Goal: Information Seeking & Learning: Understand process/instructions

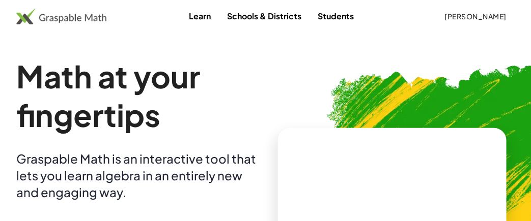
click at [475, 11] on button "Susan Russo" at bounding box center [475, 16] width 78 height 18
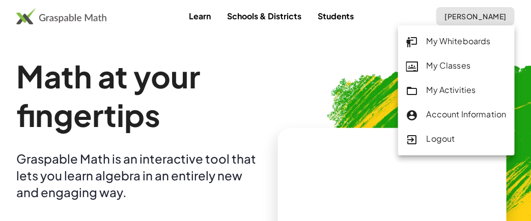
click at [436, 46] on div "My Whiteboards" at bounding box center [456, 41] width 100 height 13
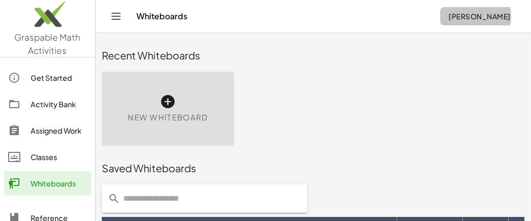
click at [479, 8] on button "Susan Russo" at bounding box center [479, 16] width 78 height 18
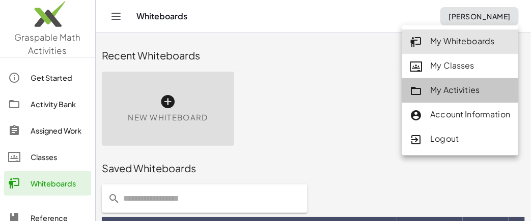
click at [461, 84] on div "My Activities" at bounding box center [460, 90] width 100 height 13
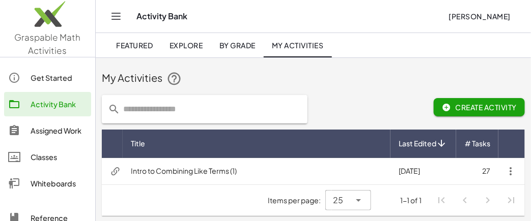
scroll to position [2, 0]
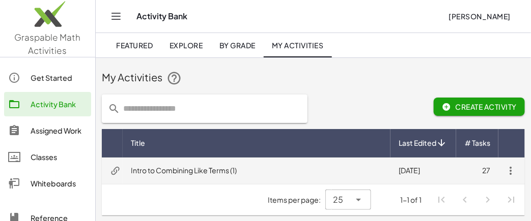
click at [180, 176] on td "Intro to Combining Like Terms (1)" at bounding box center [257, 171] width 268 height 26
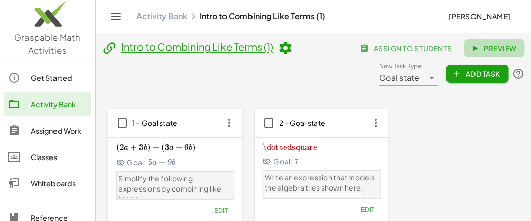
click at [504, 47] on span "Preview" at bounding box center [494, 48] width 44 height 9
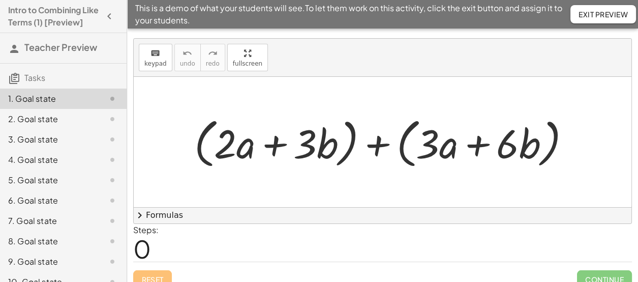
scroll to position [153, 0]
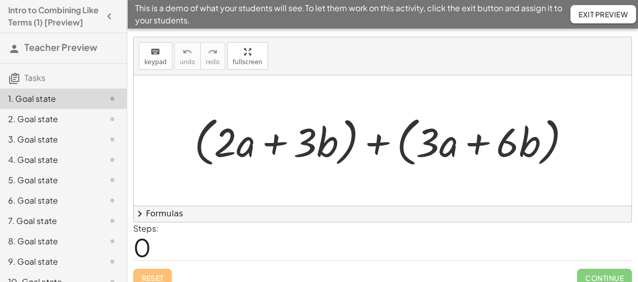
click at [198, 149] on div at bounding box center [386, 140] width 395 height 58
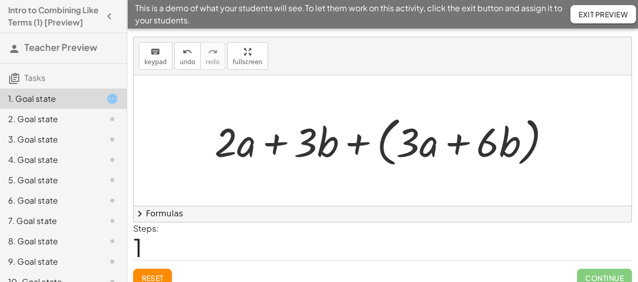
click at [384, 131] on div at bounding box center [387, 140] width 355 height 58
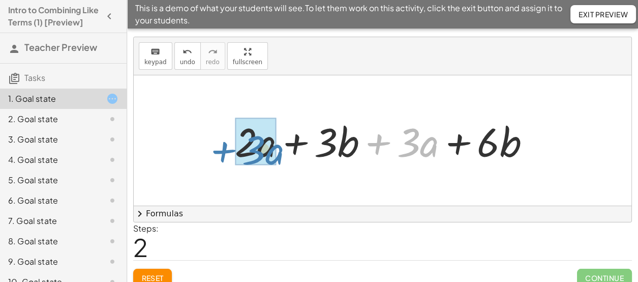
drag, startPoint x: 379, startPoint y: 141, endPoint x: 224, endPoint y: 150, distance: 155.9
click at [224, 150] on div "+ ( + · 2 · a + · 3 · b ) + ( + · 3 · a + · 6 · b ) + · 2 · a + · 3 · b + ( + ·…" at bounding box center [383, 140] width 327 height 57
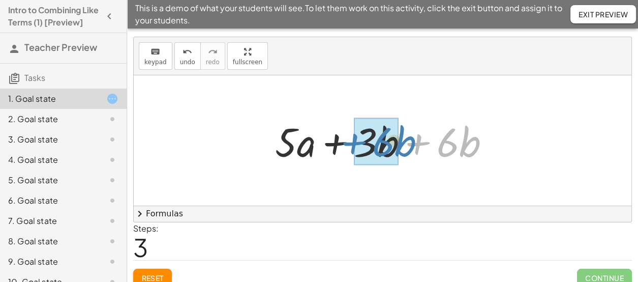
drag, startPoint x: 417, startPoint y: 141, endPoint x: 352, endPoint y: 141, distance: 64.6
click at [352, 141] on div at bounding box center [386, 140] width 233 height 52
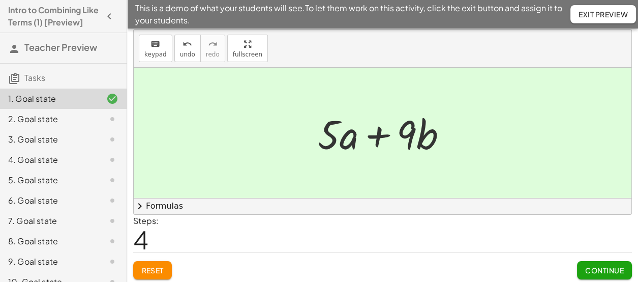
scroll to position [162, 0]
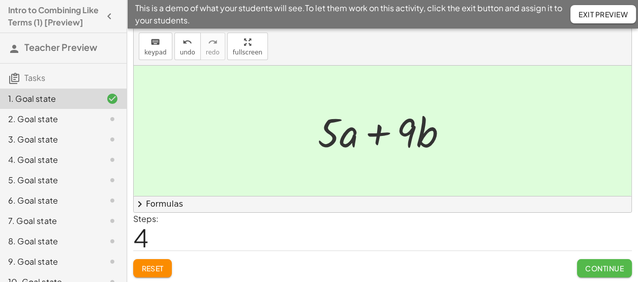
click at [620, 266] on span "Continue" at bounding box center [604, 267] width 39 height 9
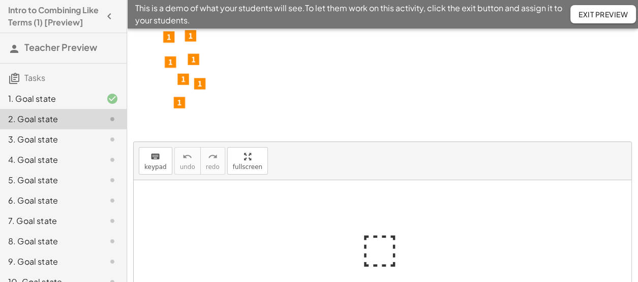
scroll to position [50, 0]
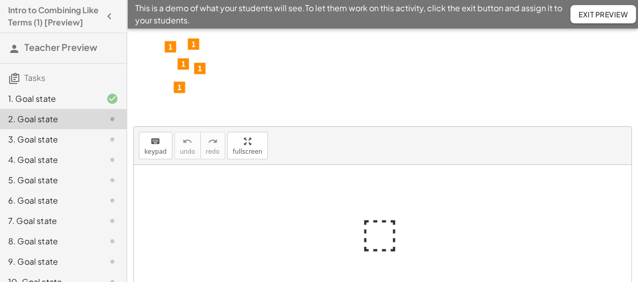
click at [383, 229] on div at bounding box center [387, 230] width 63 height 50
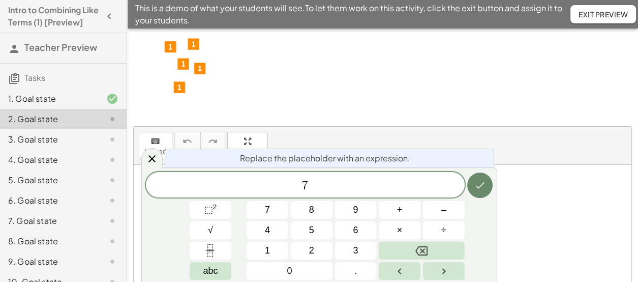
click at [472, 192] on button "Done" at bounding box center [479, 184] width 25 height 25
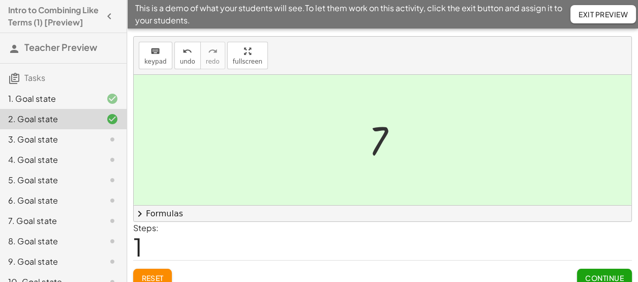
scroll to position [150, 0]
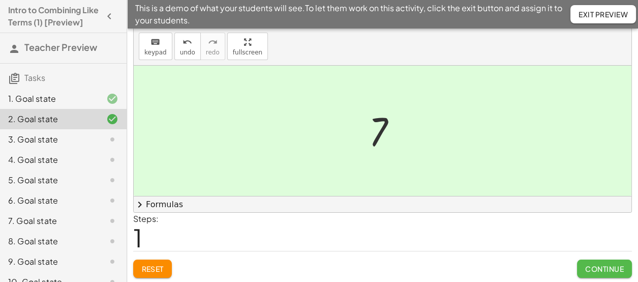
click at [602, 267] on span "Continue" at bounding box center [604, 268] width 39 height 9
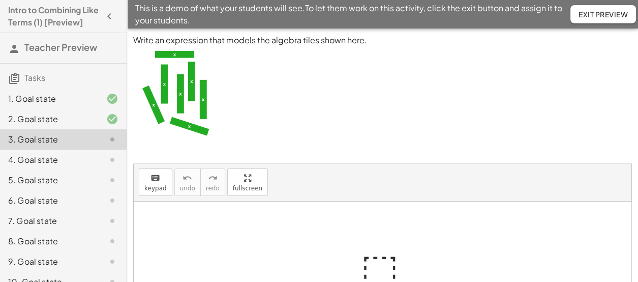
click at [381, 266] on div at bounding box center [387, 267] width 63 height 50
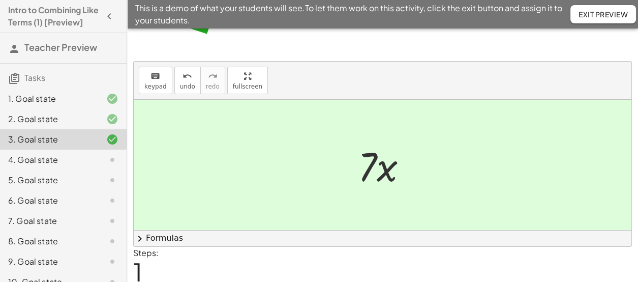
scroll to position [136, 0]
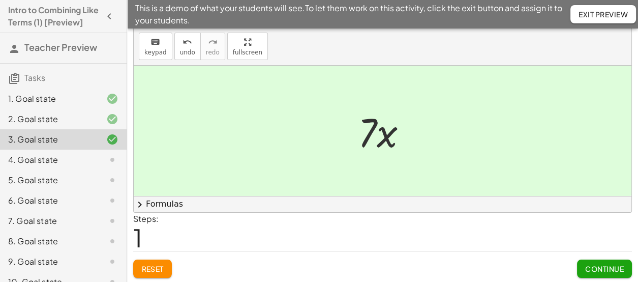
click at [587, 264] on span "Continue" at bounding box center [604, 268] width 39 height 9
